Goal: Check status: Check status

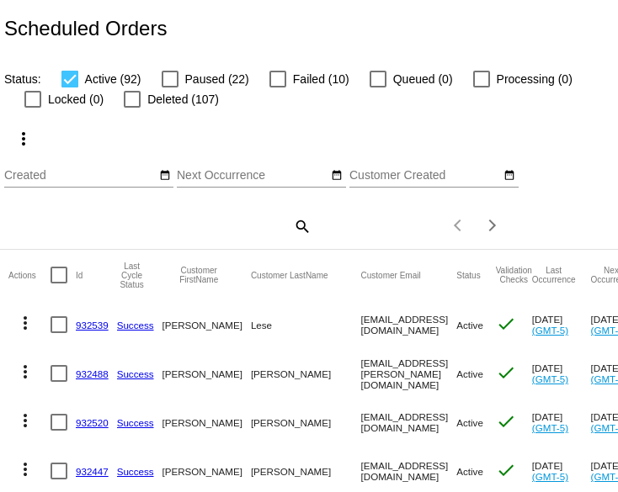
click at [298, 239] on mat-icon "search" at bounding box center [301, 226] width 20 height 26
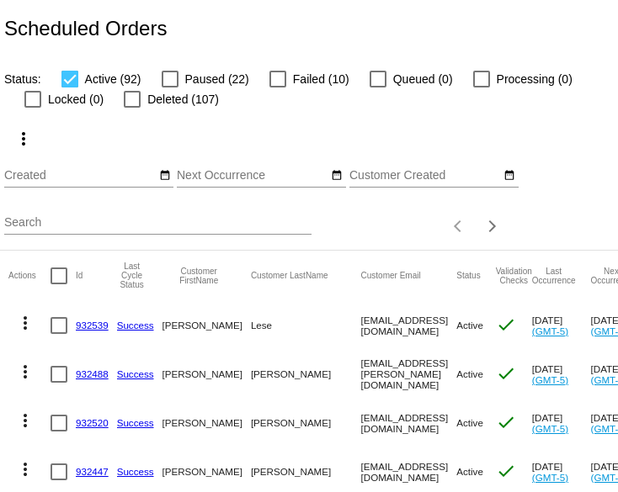
click at [247, 230] on input "Search" at bounding box center [157, 222] width 307 height 13
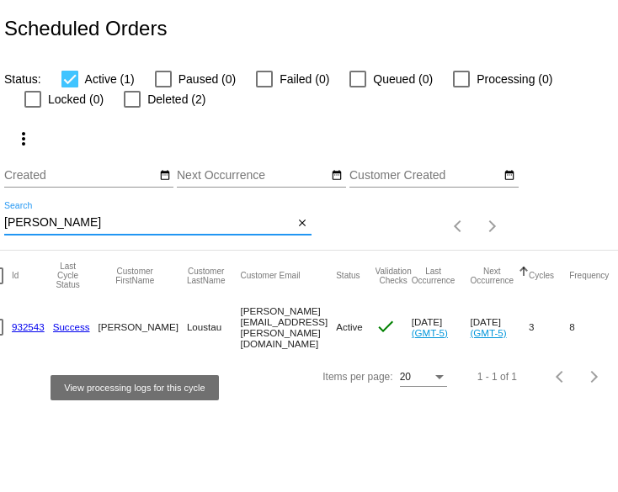
scroll to position [0, 65]
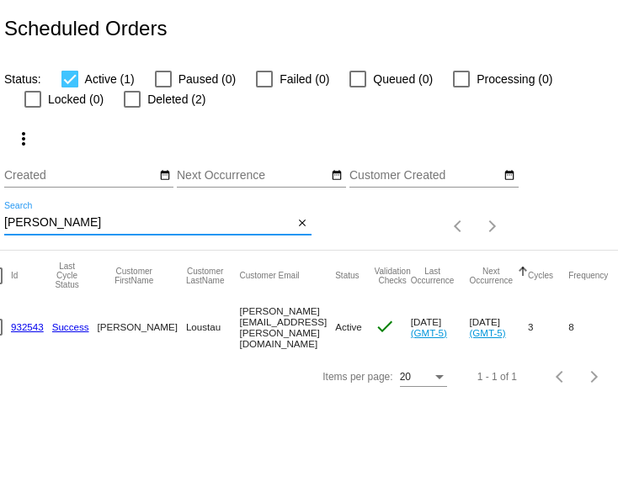
type input "[PERSON_NAME]"
click at [34, 332] on link "932543" at bounding box center [27, 326] width 33 height 11
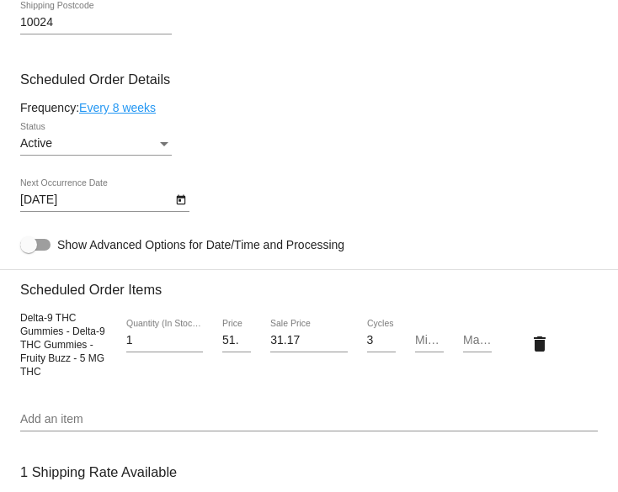
scroll to position [1028, 0]
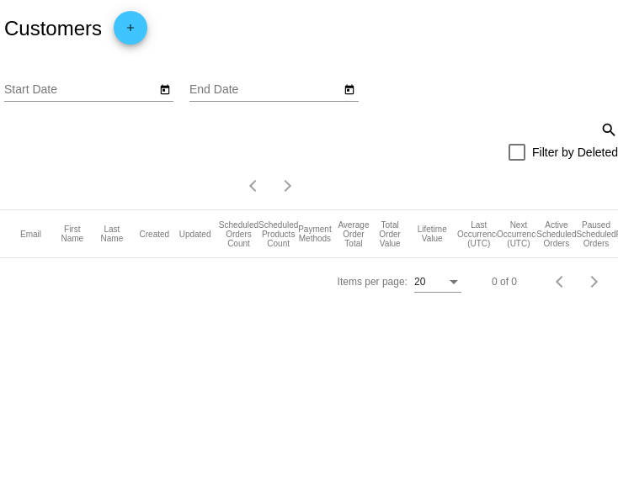
type input "[DATE]"
type input "8/28/2025"
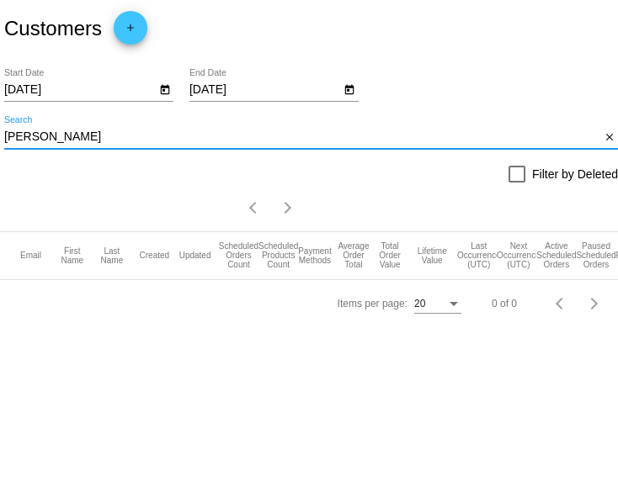
click at [54, 144] on input "tom" at bounding box center [302, 136] width 596 height 13
type input "[PERSON_NAME]"
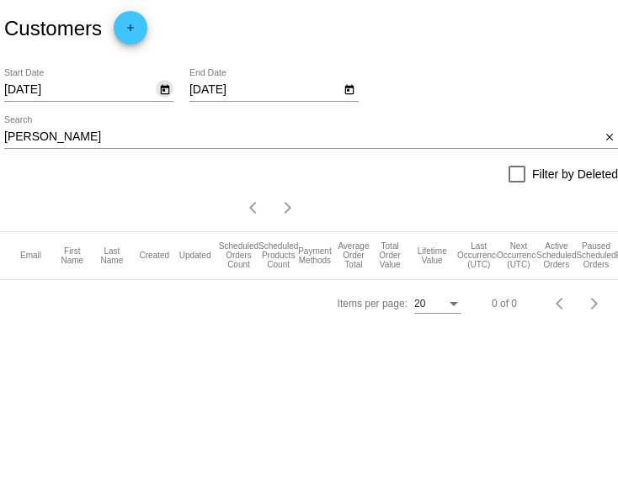
click at [170, 96] on icon "Open calendar" at bounding box center [165, 90] width 12 height 20
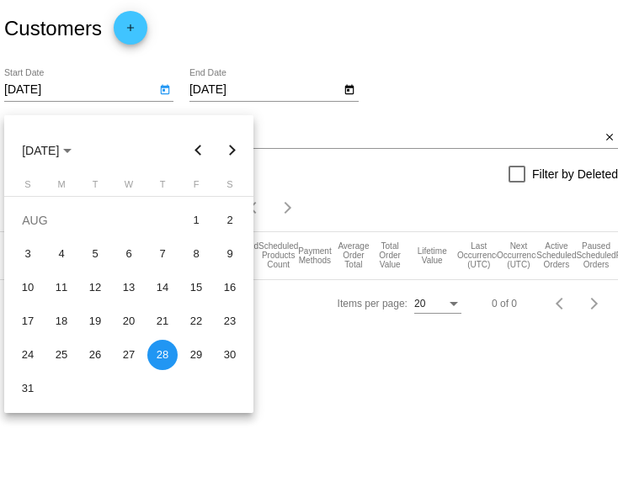
click at [127, 103] on div at bounding box center [309, 246] width 618 height 492
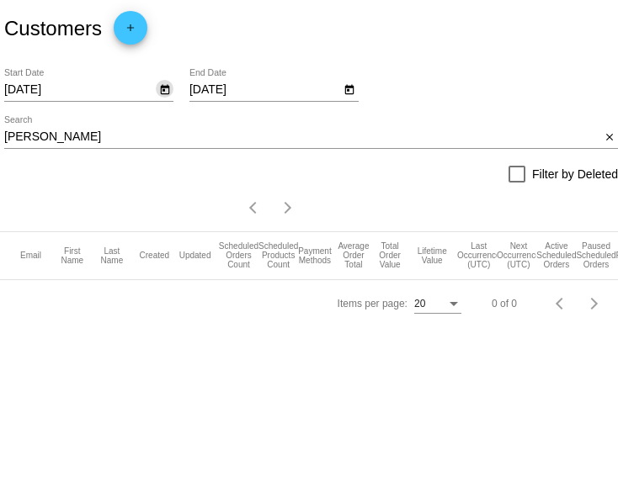
click at [126, 97] on input "8/28/2025" at bounding box center [79, 89] width 151 height 13
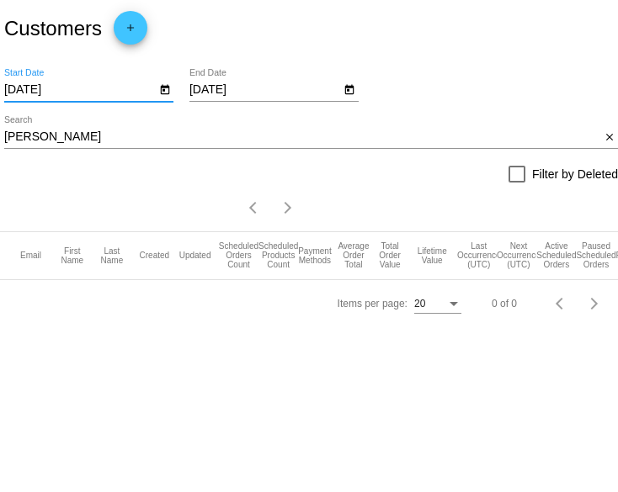
click at [126, 97] on input "8/28/2025" at bounding box center [79, 89] width 151 height 13
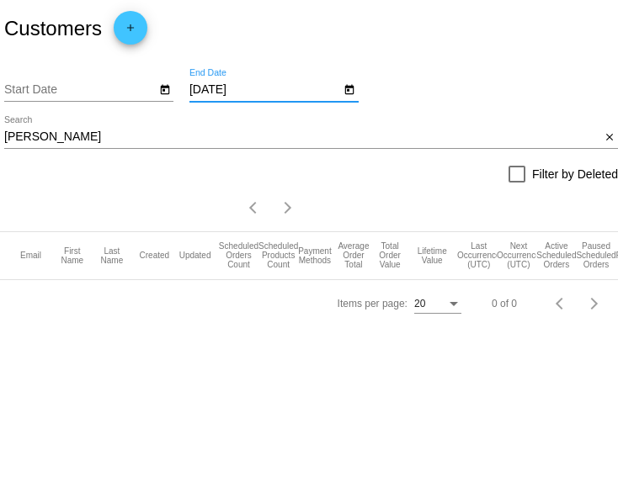
click at [311, 97] on app-dashboard-customers "Customers add Start Date 8/28/2025 End Date brice Search close Filter by Delete…" at bounding box center [309, 163] width 618 height 327
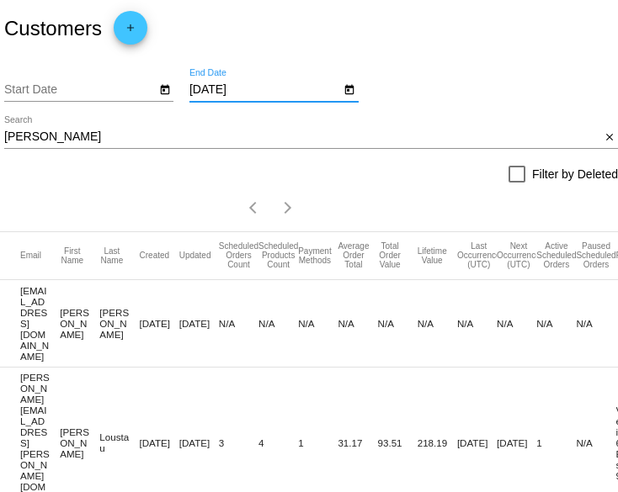
click at [310, 97] on input "8/28/2025" at bounding box center [264, 89] width 151 height 13
click at [299, 92] on div "8/28/2025 End Date" at bounding box center [264, 85] width 151 height 33
click at [299, 102] on div "8/28/2025 End Date" at bounding box center [264, 85] width 151 height 33
click at [299, 97] on input "8/28/2025" at bounding box center [264, 89] width 151 height 13
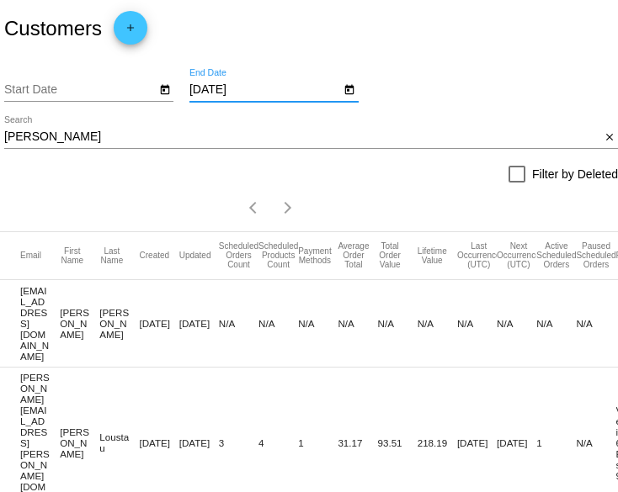
click at [299, 97] on input "8/28/2025" at bounding box center [264, 89] width 151 height 13
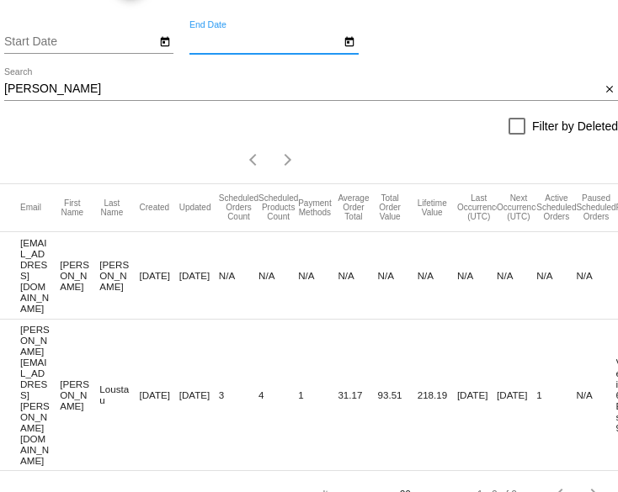
scroll to position [59, 0]
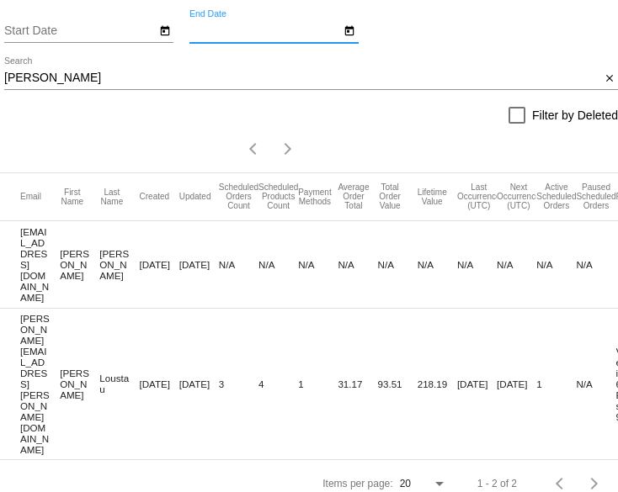
click at [33, 383] on mat-cell "[PERSON_NAME][EMAIL_ADDRESS][PERSON_NAME][DOMAIN_NAME]" at bounding box center [40, 384] width 40 height 151
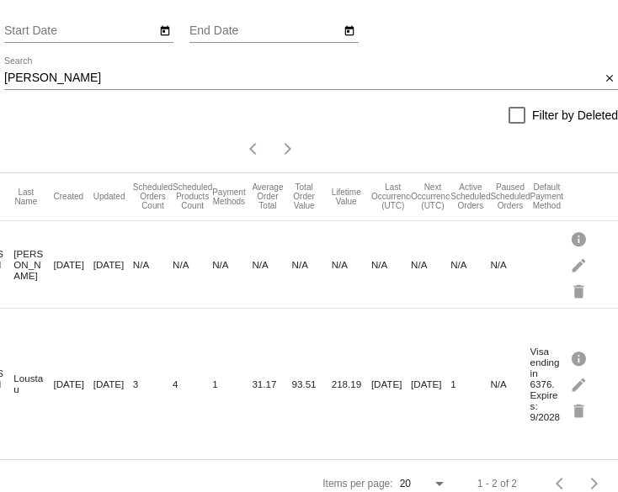
scroll to position [0, 98]
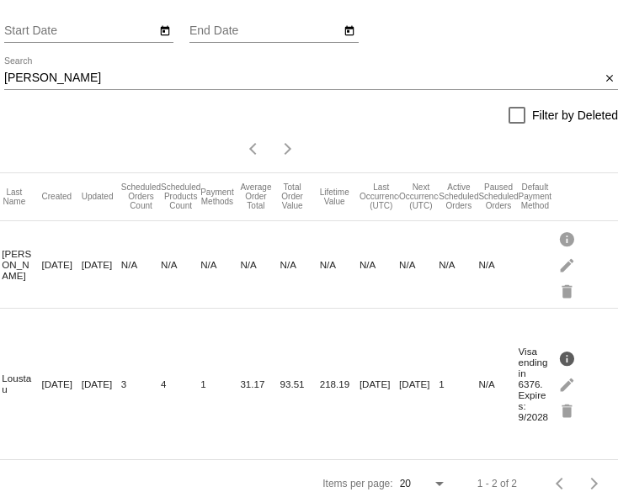
click at [571, 363] on mat-icon "info" at bounding box center [568, 358] width 20 height 26
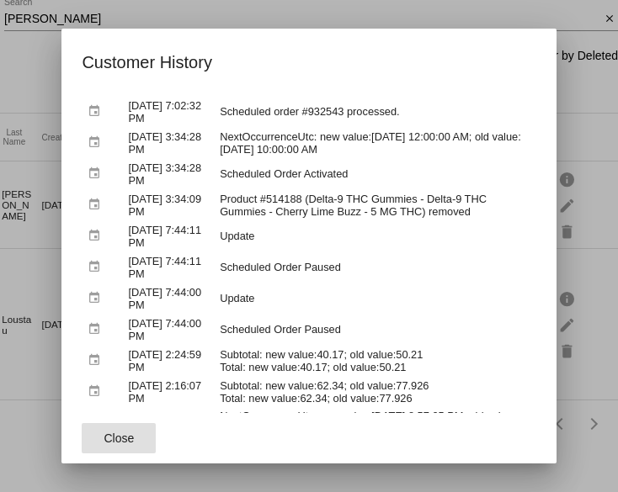
scroll to position [0, 0]
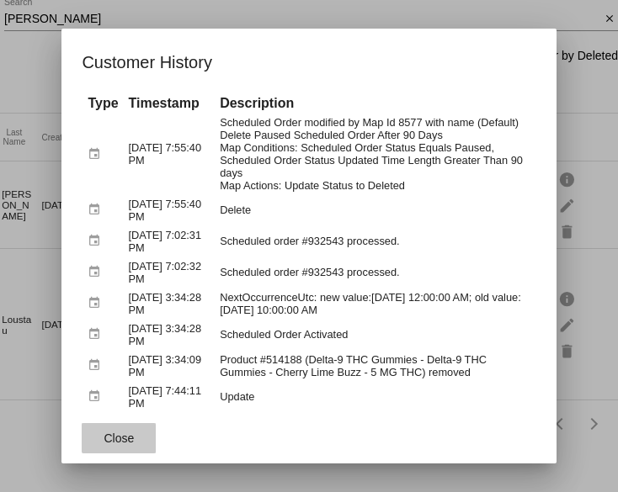
click at [131, 436] on span "Close" at bounding box center [119, 438] width 30 height 13
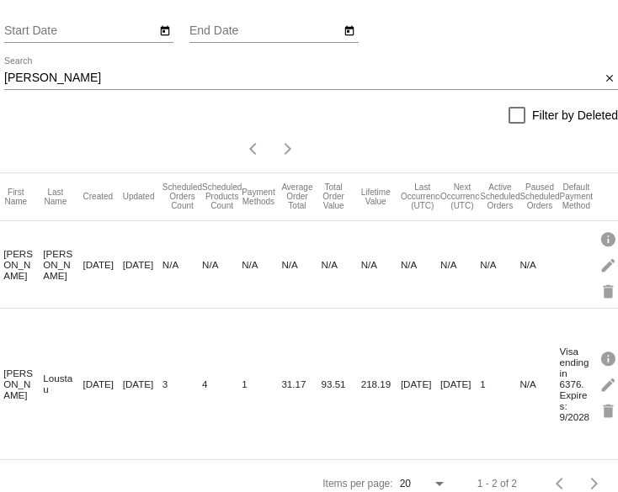
scroll to position [0, 98]
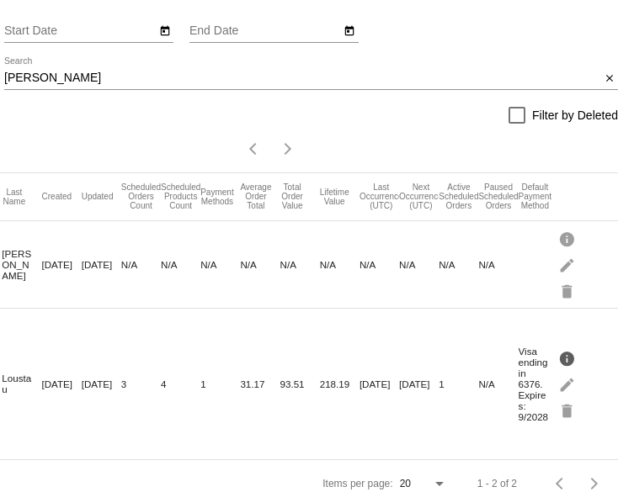
click at [573, 357] on mat-icon "info" at bounding box center [568, 358] width 20 height 26
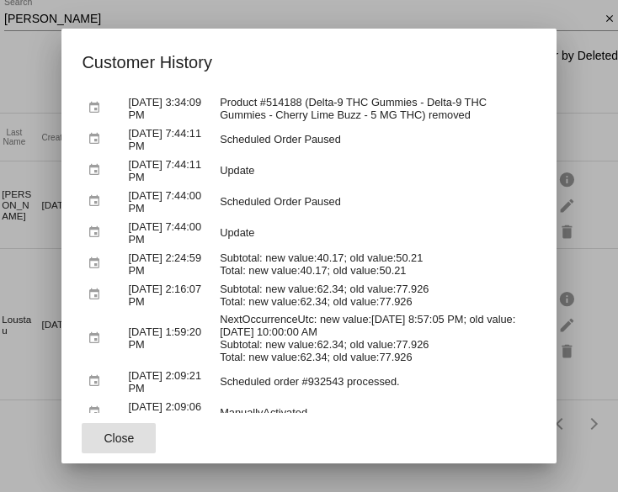
scroll to position [0, 0]
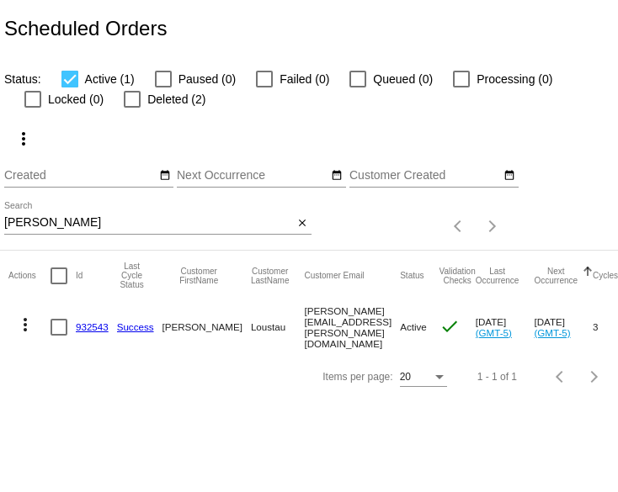
click at [92, 332] on link "932543" at bounding box center [92, 326] width 33 height 11
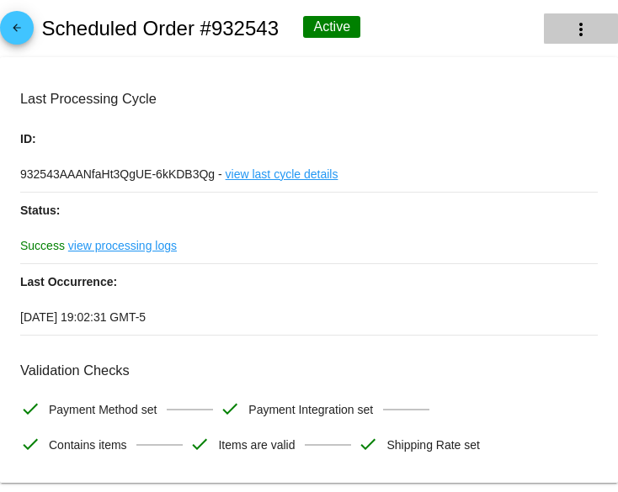
click at [580, 35] on mat-icon "more_vert" at bounding box center [581, 29] width 20 height 20
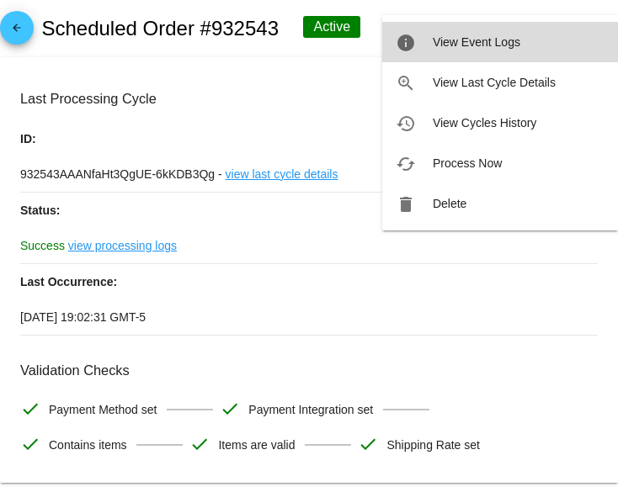
click at [544, 38] on button "info View Event Logs" at bounding box center [500, 42] width 236 height 40
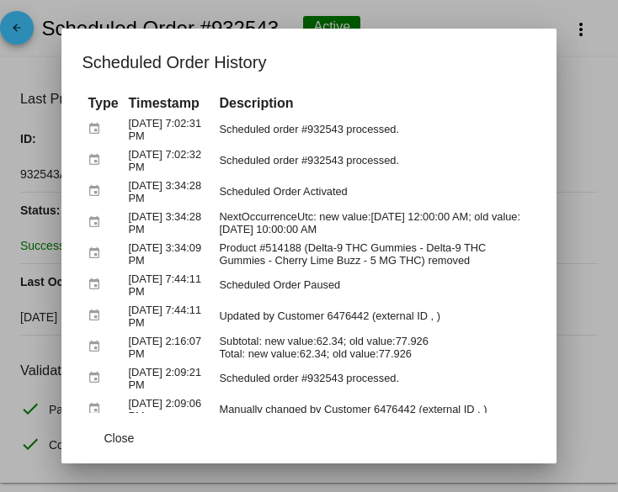
click at [553, 23] on div at bounding box center [309, 246] width 618 height 492
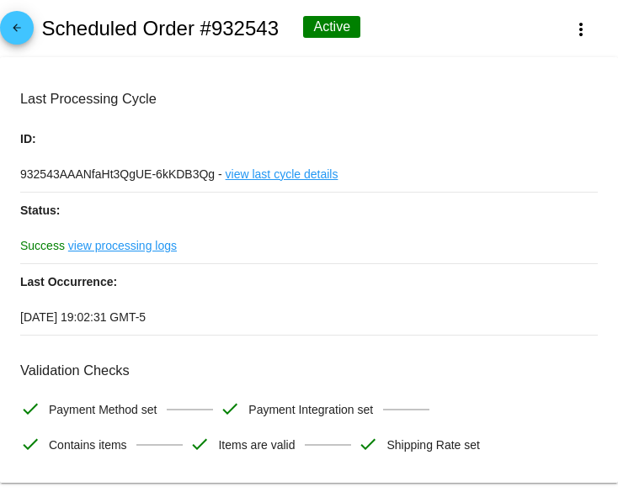
click at [280, 180] on link "view last cycle details" at bounding box center [282, 174] width 113 height 35
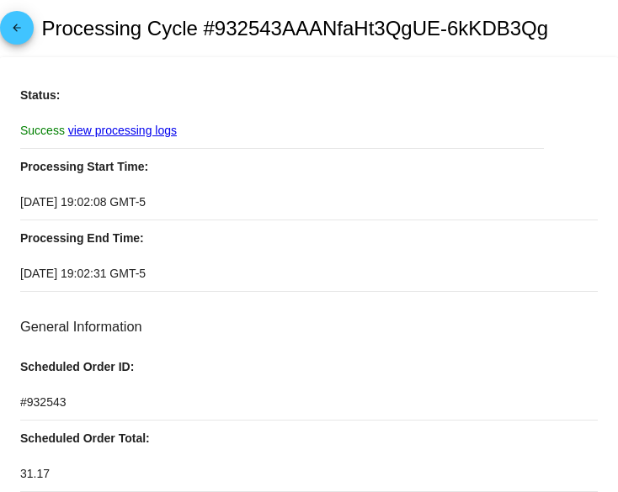
click at [52, 409] on span "#932543" at bounding box center [43, 402] width 46 height 13
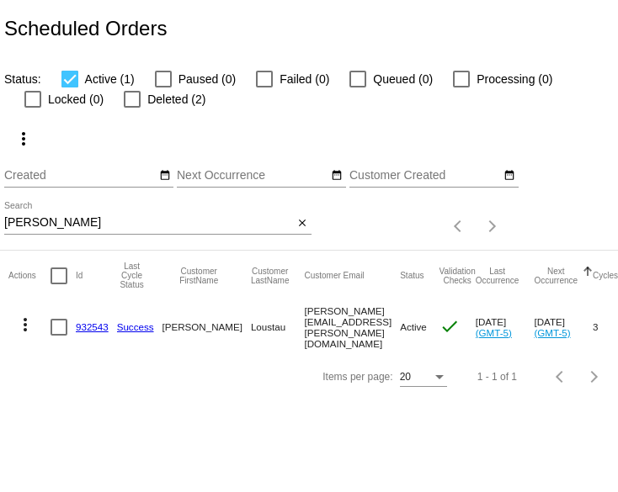
click at [38, 241] on app-dashboard-scheduled-orders "Scheduled Orders Status: Active (1) Paused (0) Failed (0) Queued (0) Processing…" at bounding box center [309, 200] width 618 height 401
click at [38, 230] on input "[PERSON_NAME]" at bounding box center [148, 222] width 289 height 13
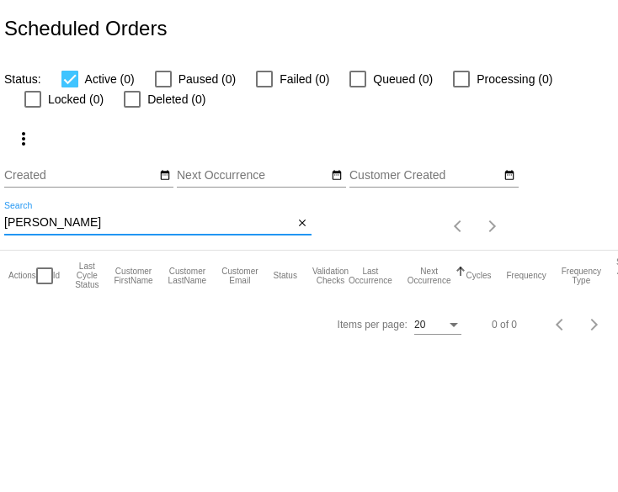
click at [156, 383] on body "Scheduled Orders Status: Active (0) Paused (0) Failed (0) Queued (0) Processing…" at bounding box center [309, 246] width 618 height 492
click at [172, 230] on input "bishop" at bounding box center [148, 222] width 289 height 13
click at [38, 230] on input "bishop" at bounding box center [148, 222] width 289 height 13
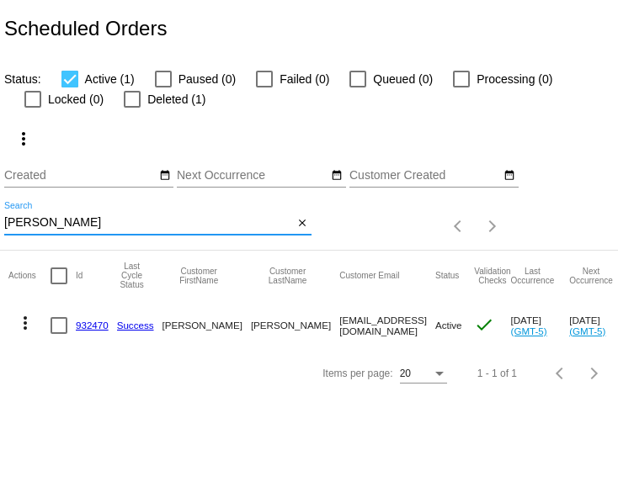
type input "gina"
copy link "932470"
